Goal: Task Accomplishment & Management: Manage account settings

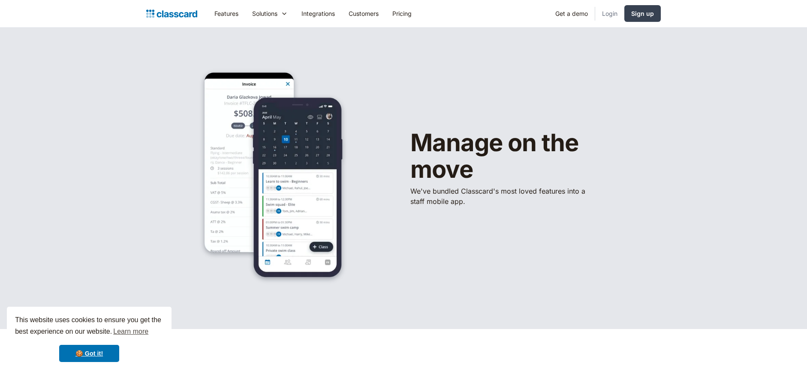
click at [612, 14] on link "Login" at bounding box center [609, 13] width 29 height 19
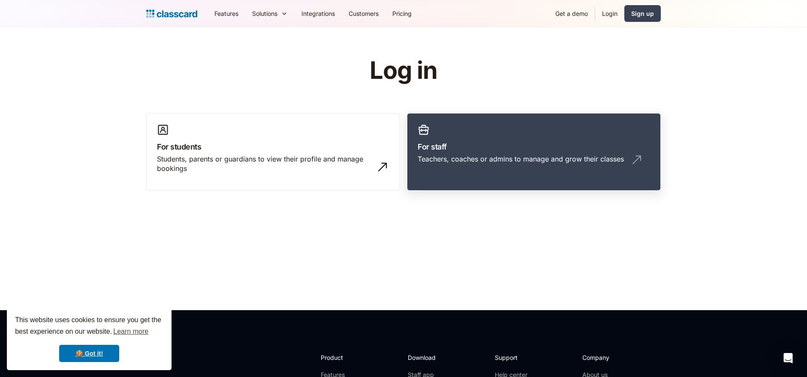
click at [444, 147] on h3 "For staff" at bounding box center [534, 147] width 232 height 12
